Goal: Information Seeking & Learning: Understand process/instructions

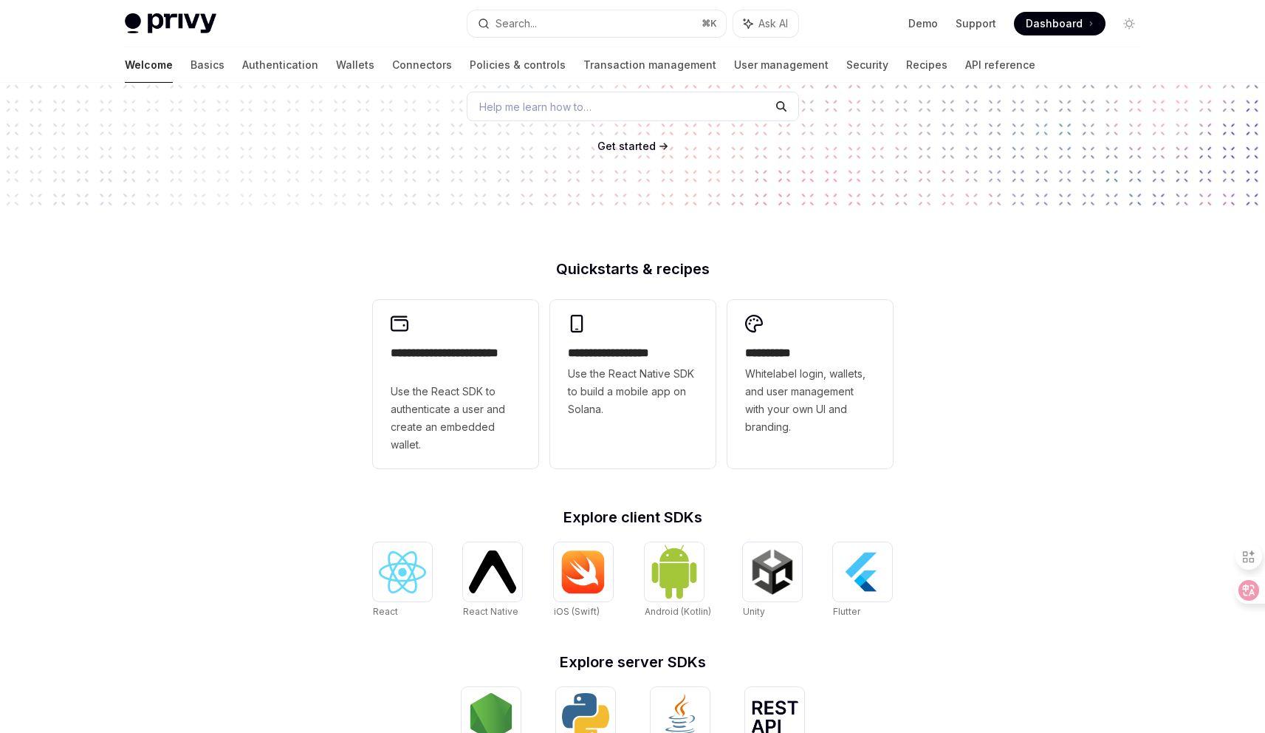
scroll to position [477, 0]
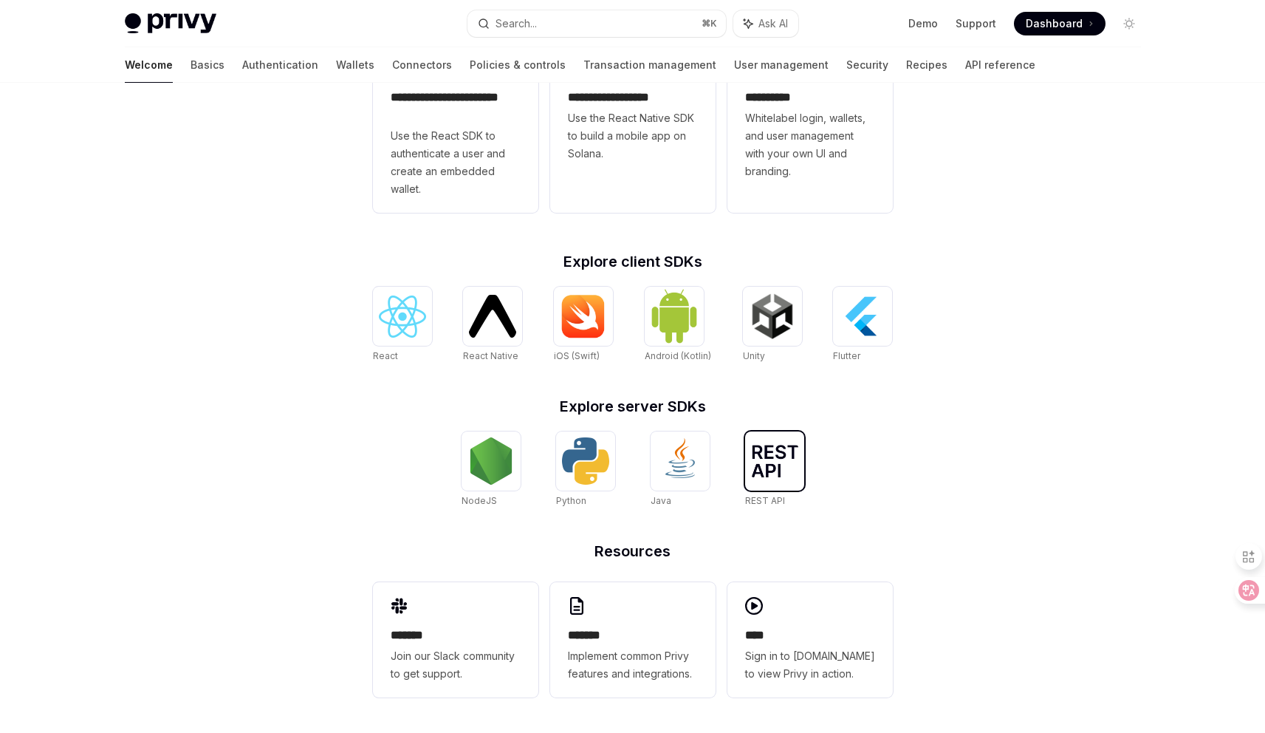
click at [778, 468] on img at bounding box center [774, 461] width 47 height 32
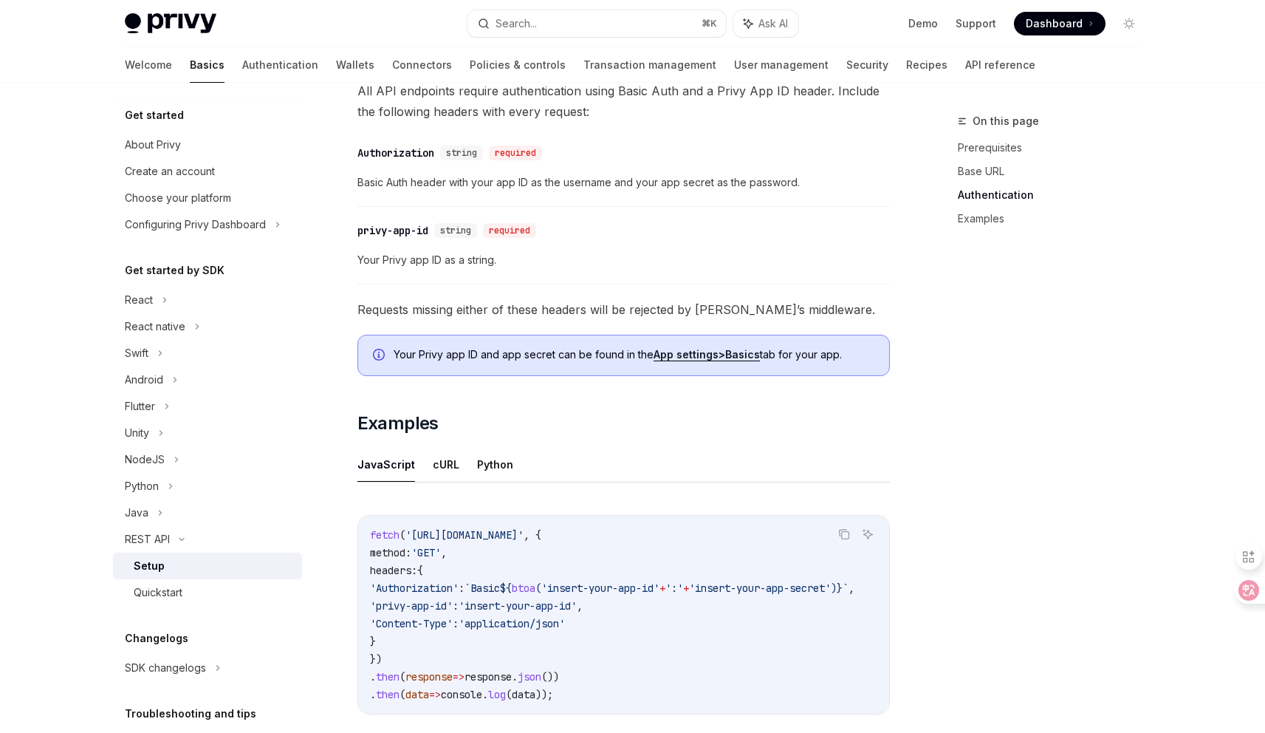
scroll to position [674, 0]
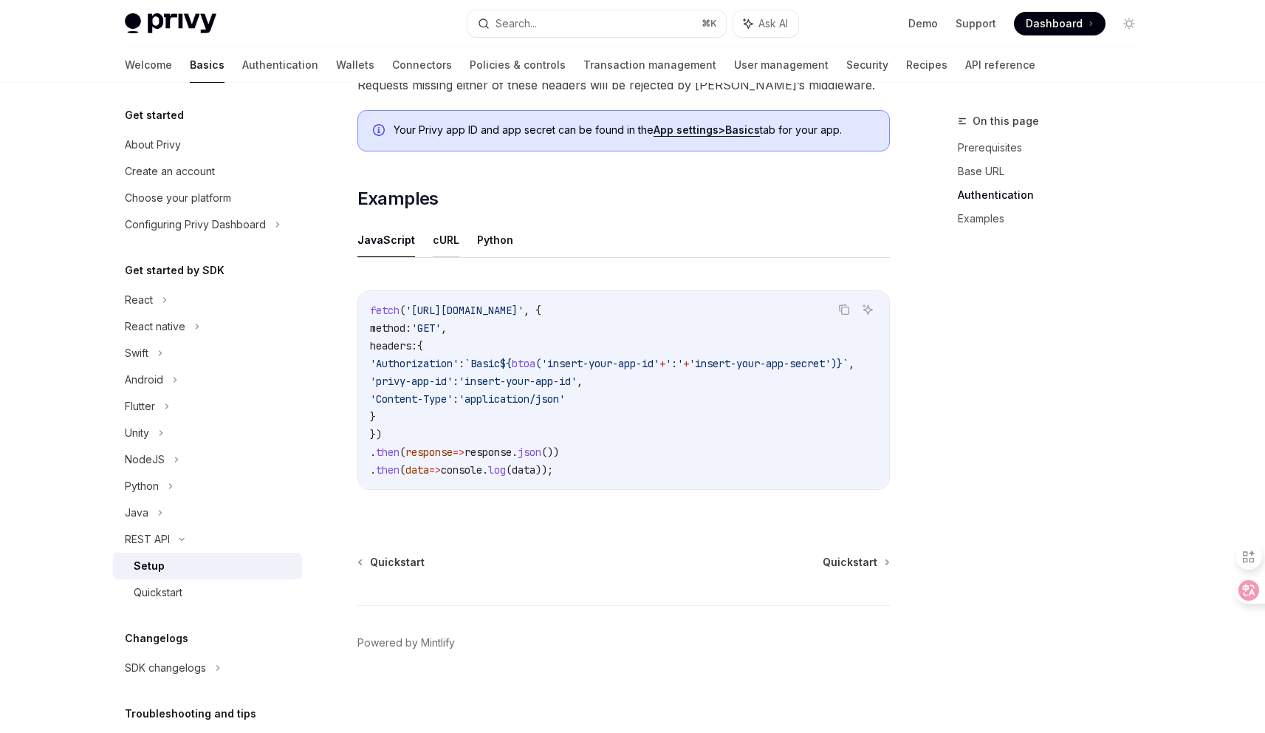
click at [445, 235] on button "cURL" at bounding box center [446, 239] width 27 height 35
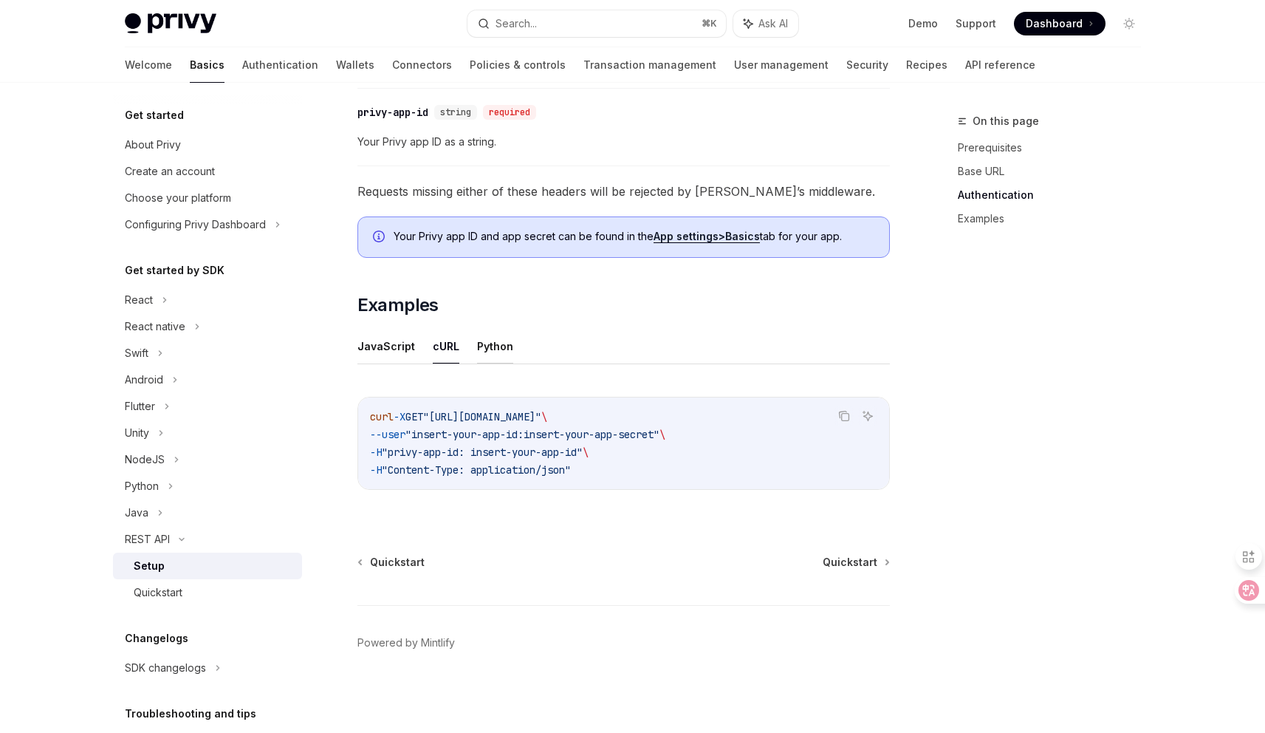
click at [489, 346] on button "Python" at bounding box center [495, 346] width 36 height 35
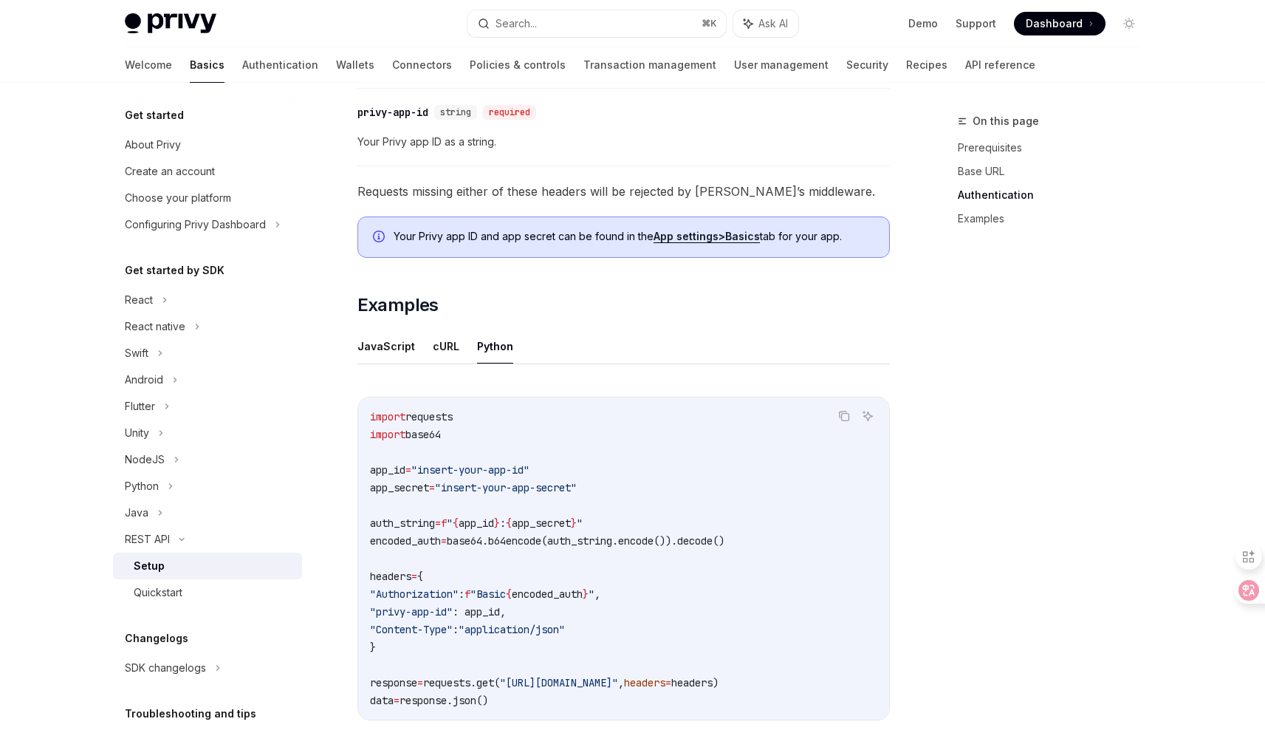
scroll to position [792, 0]
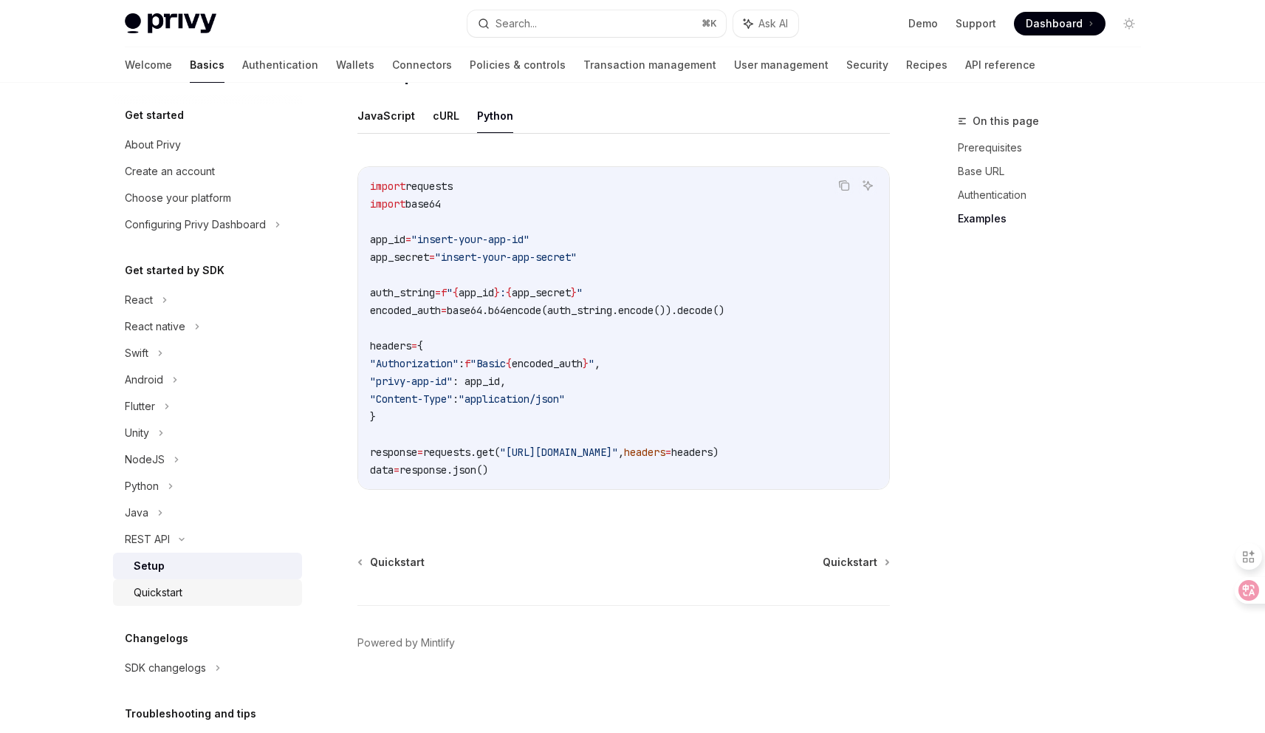
click at [171, 592] on div "Quickstart" at bounding box center [158, 592] width 49 height 18
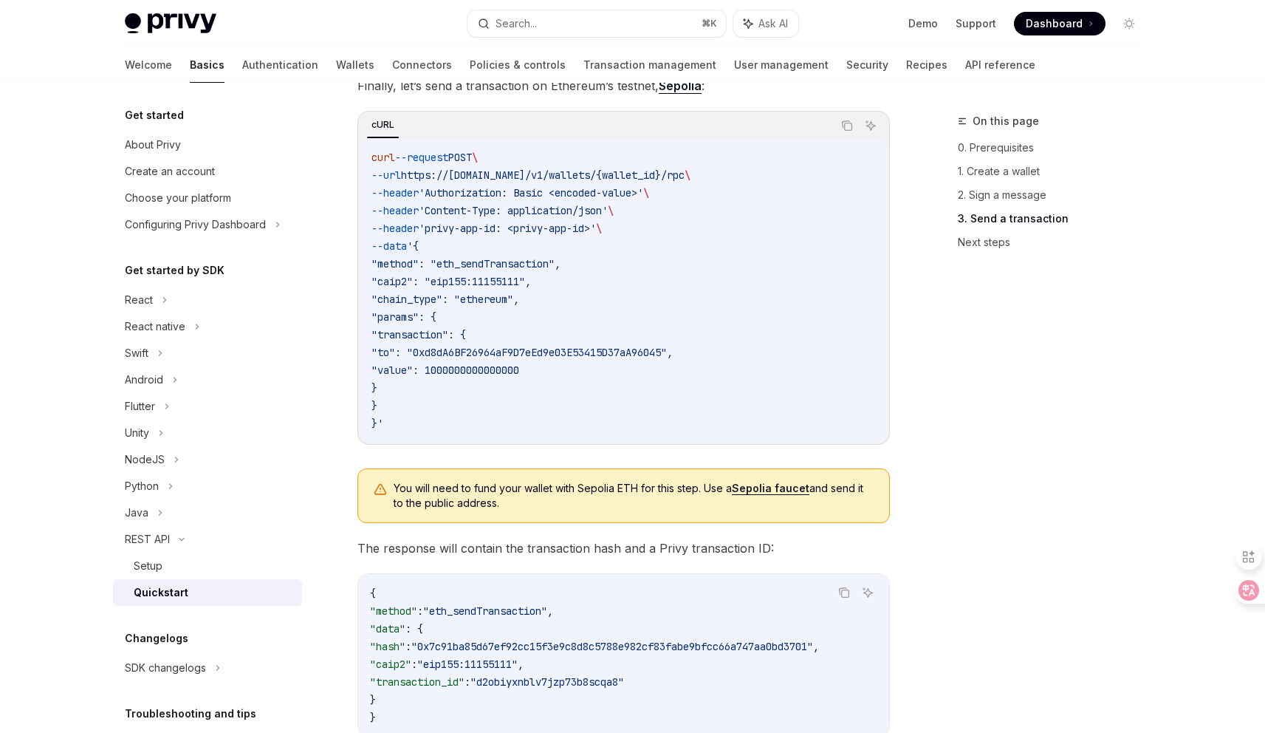
scroll to position [1426, 0]
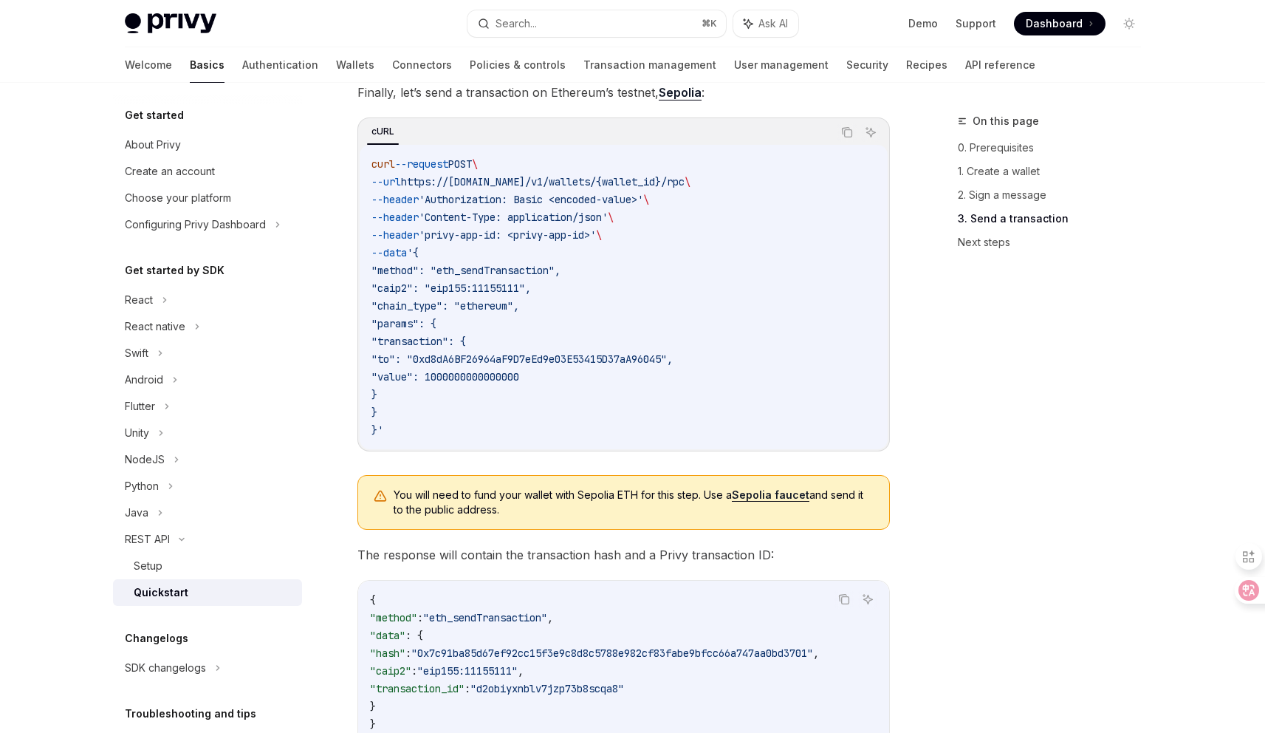
click at [480, 439] on code "curl --request POST \ --url https://[DOMAIN_NAME]/v1/wallets/{wallet_id}/rpc \ …" at bounding box center [623, 297] width 504 height 284
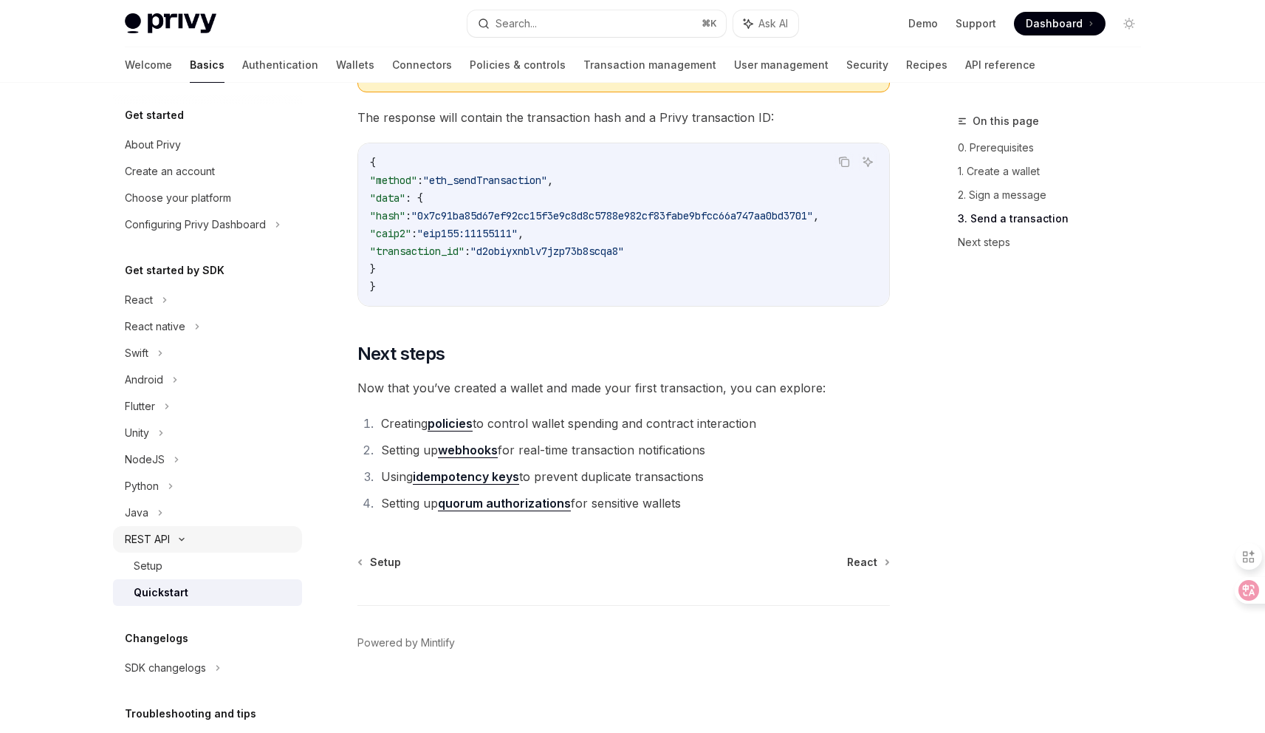
scroll to position [106, 0]
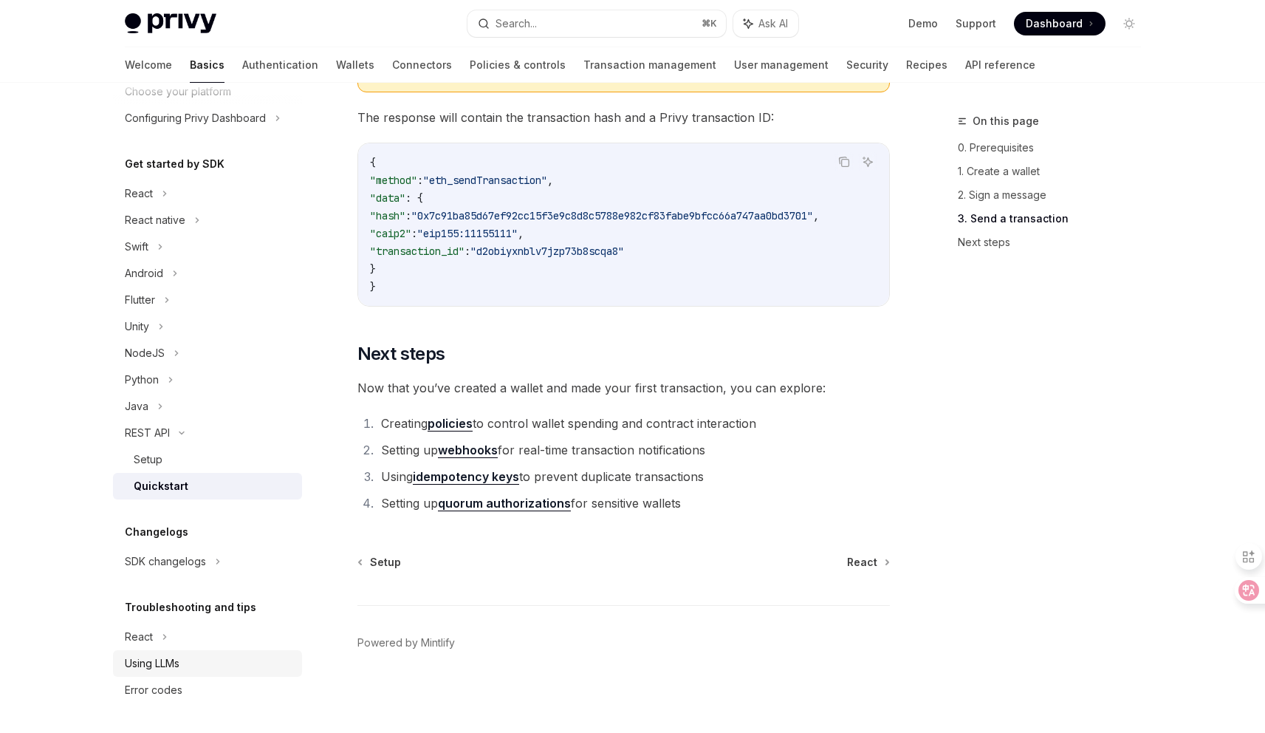
click at [230, 662] on div "Using LLMs" at bounding box center [209, 663] width 168 height 18
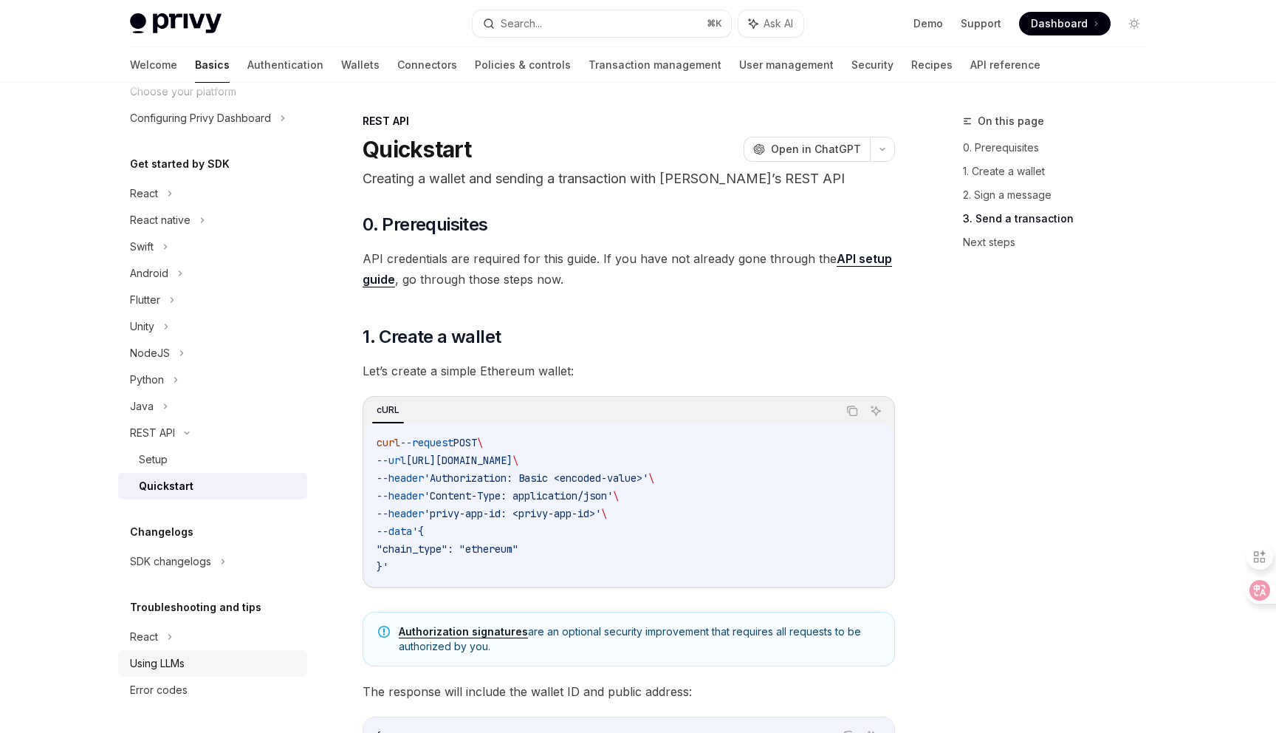
type textarea "*"
